Goal: Task Accomplishment & Management: Manage account settings

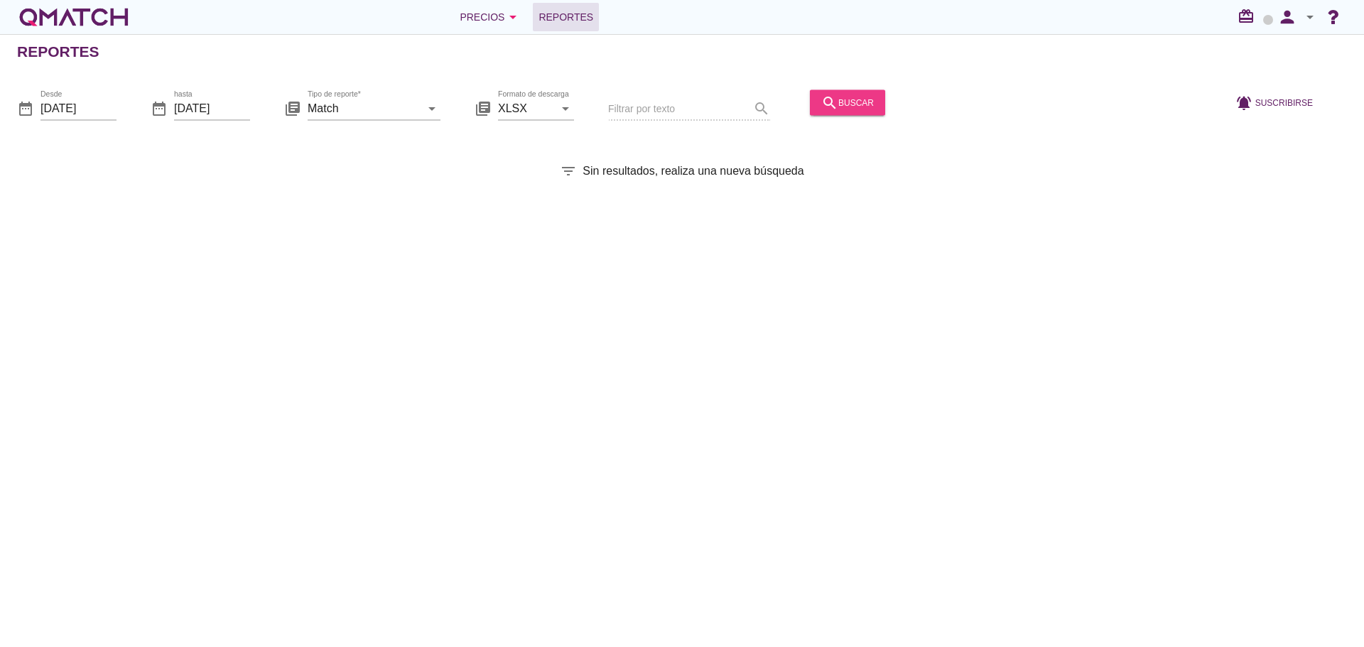
click at [844, 107] on div "search buscar" at bounding box center [847, 102] width 53 height 17
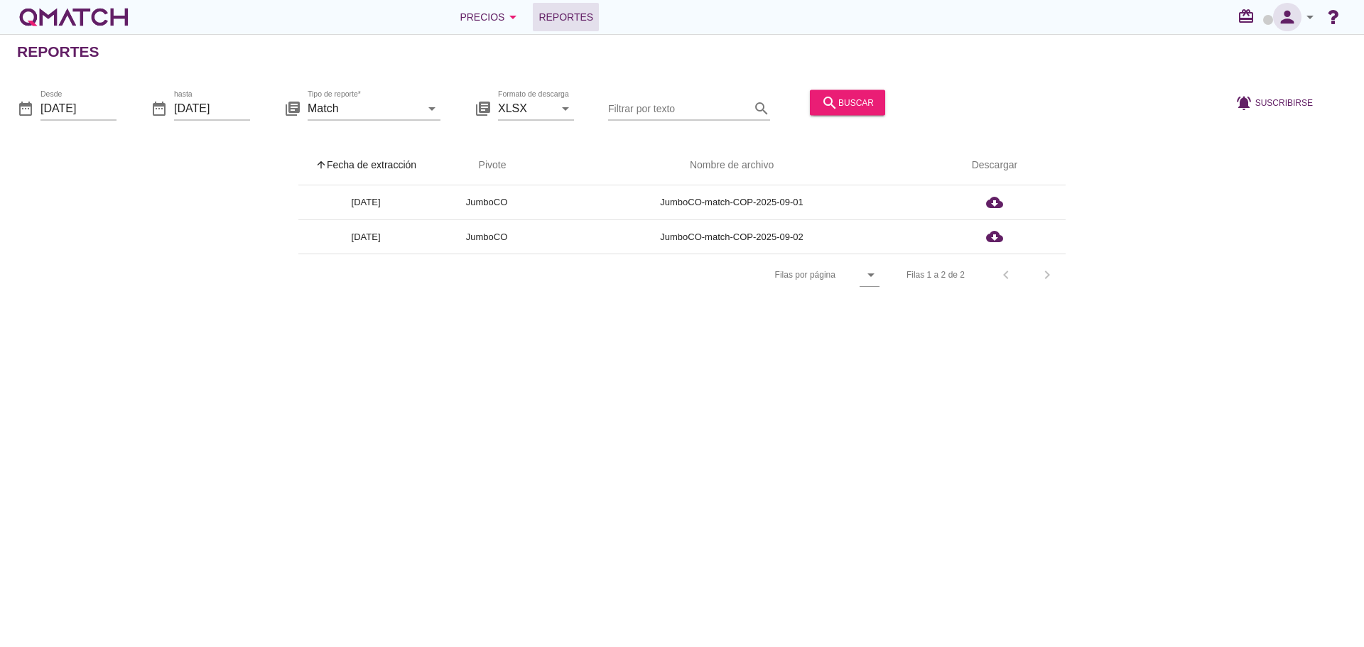
click at [1288, 24] on icon "person" at bounding box center [1287, 17] width 28 height 20
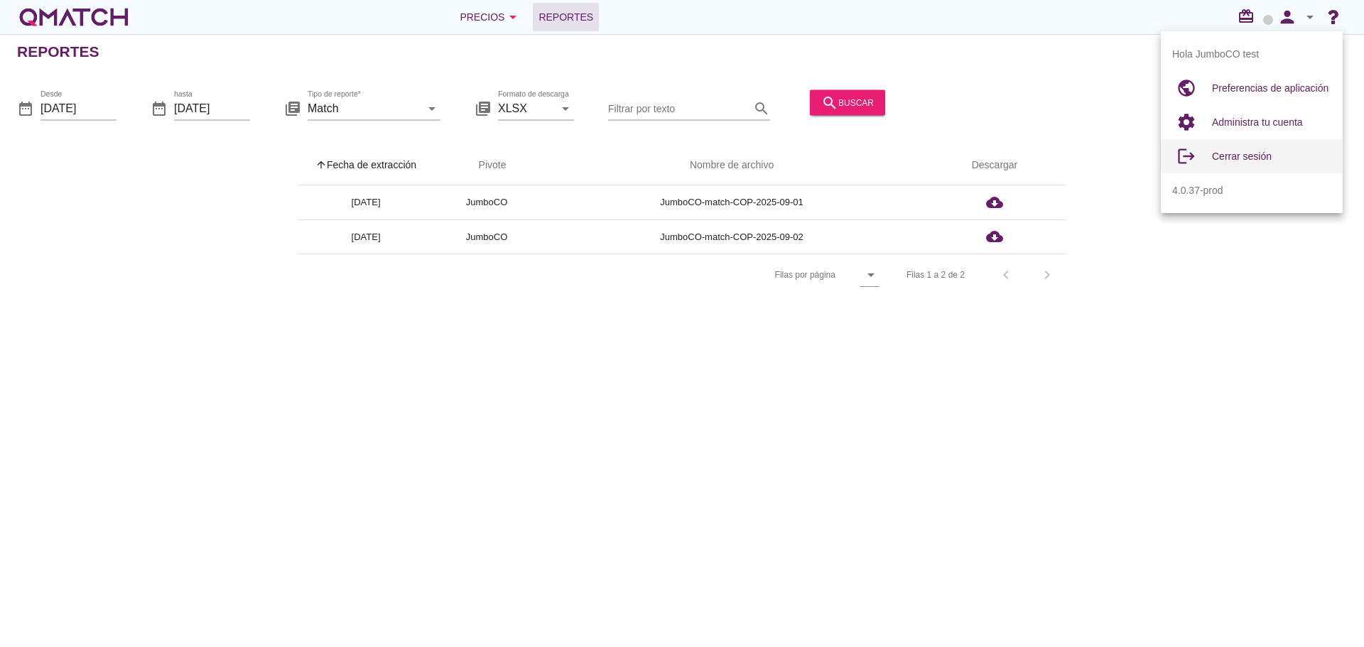
click at [1253, 161] on span "Cerrar sesión" at bounding box center [1242, 156] width 60 height 11
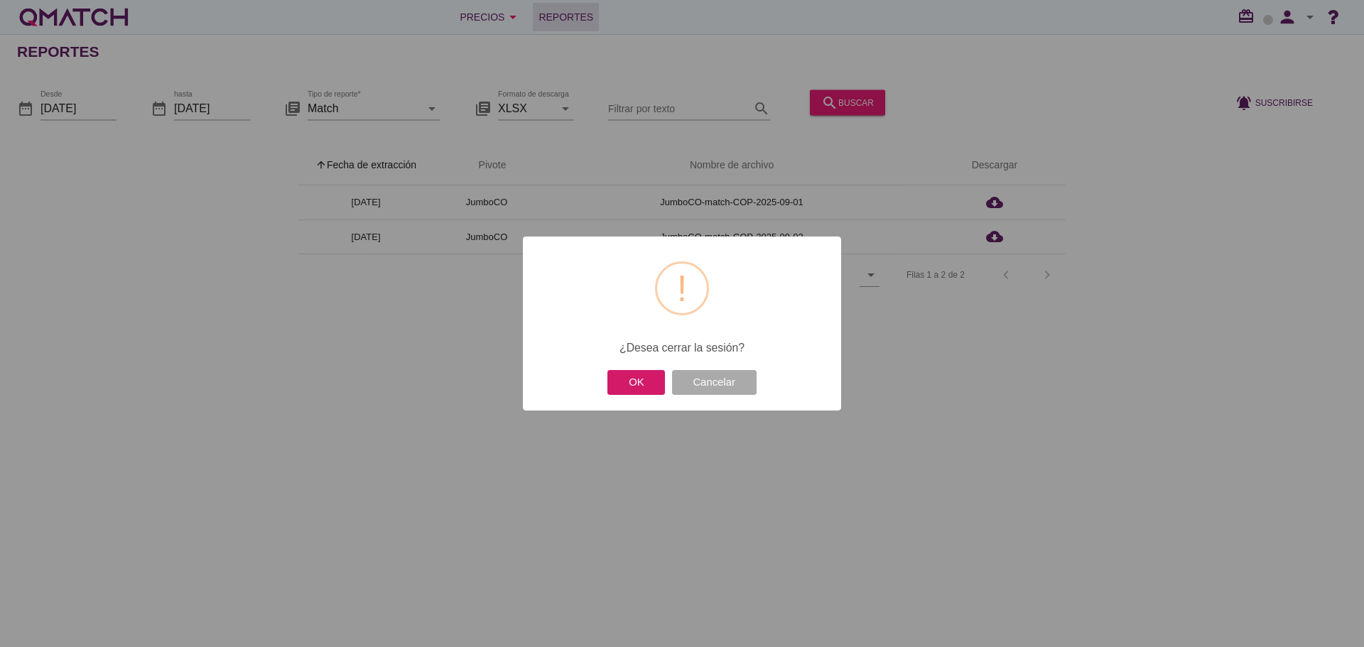
click at [641, 371] on button "OK" at bounding box center [636, 382] width 58 height 25
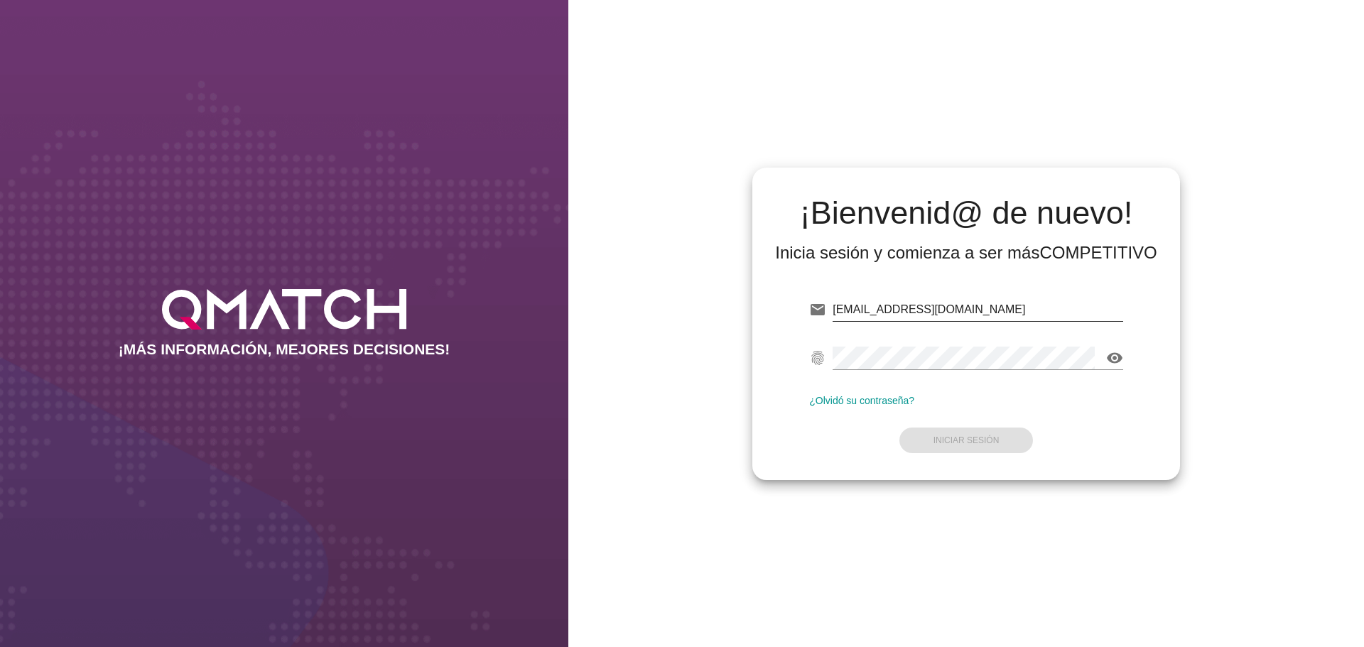
click at [1001, 313] on input "test@test.cencosud.com.co" at bounding box center [977, 309] width 290 height 23
click at [1041, 313] on input "test@test.cencosud.com.co" at bounding box center [977, 309] width 290 height 23
drag, startPoint x: 1041, startPoint y: 313, endPoint x: 641, endPoint y: 283, distance: 400.9
click at [653, 286] on div "¡Bienvenid@ de nuevo! Inicia sesión y comienza a ser más COMPETITIVO email test…" at bounding box center [965, 323] width 795 height 647
type input "test@test.walmart.com"
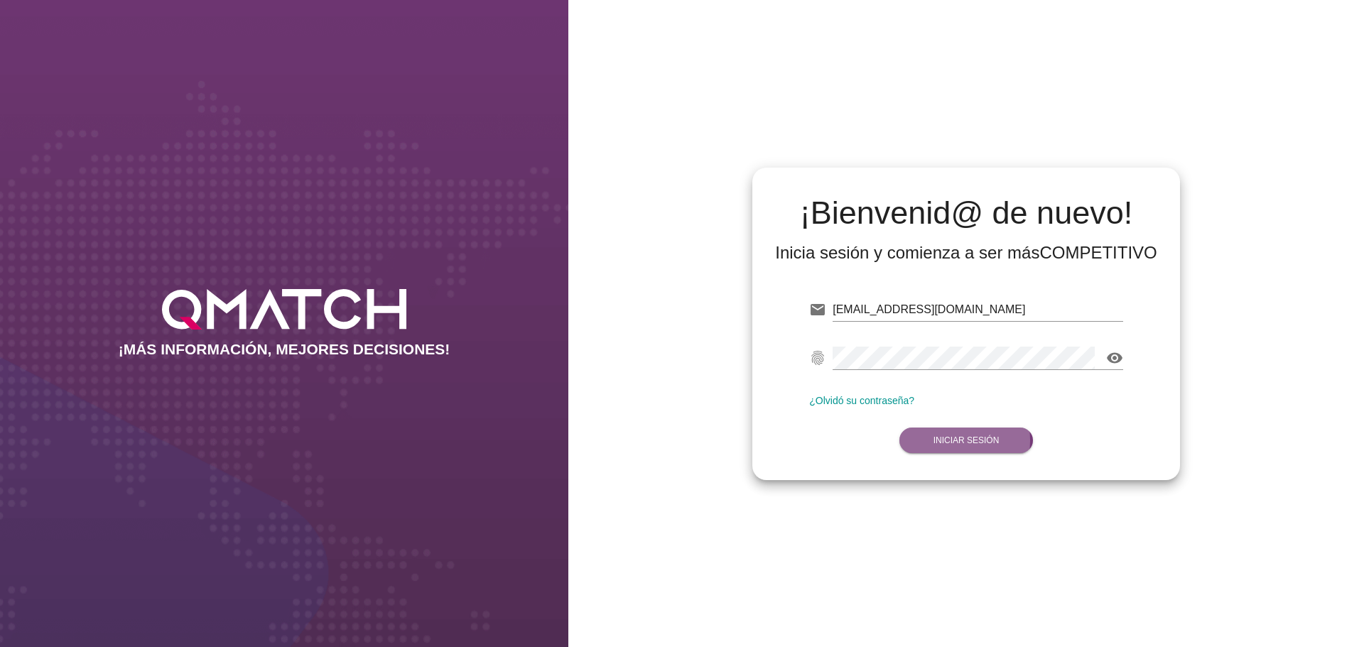
click at [984, 433] on button "Iniciar Sesión" at bounding box center [966, 441] width 134 height 26
